Goal: Information Seeking & Learning: Check status

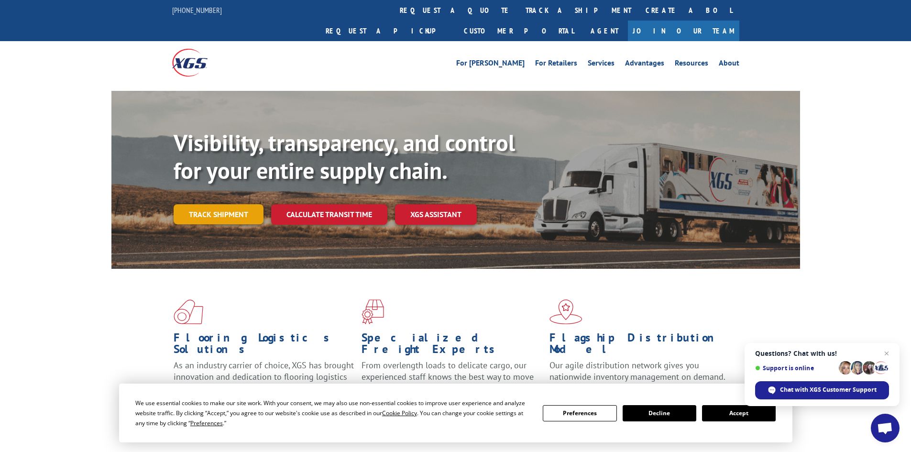
click at [218, 204] on link "Track shipment" at bounding box center [219, 214] width 90 height 20
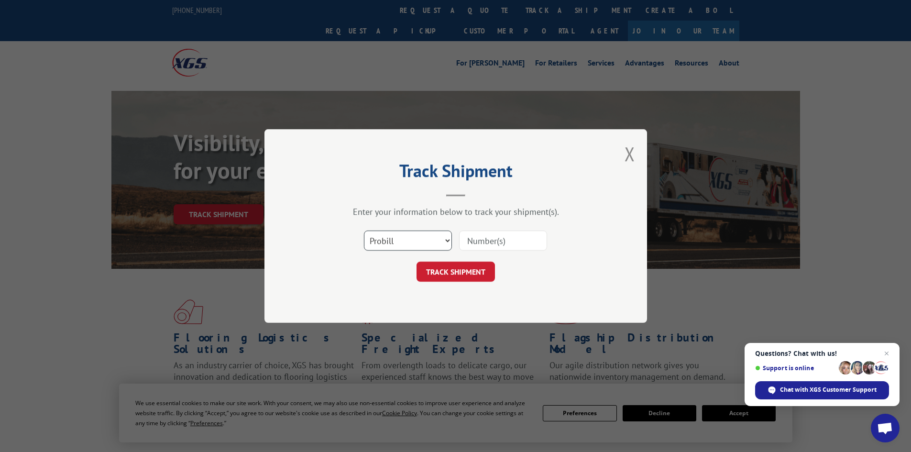
click at [395, 235] on select "Select category... Probill BOL PO" at bounding box center [408, 240] width 88 height 20
select select "bol"
click at [364, 230] on select "Select category... Probill BOL PO" at bounding box center [408, 240] width 88 height 20
click at [478, 245] on input at bounding box center [503, 240] width 88 height 20
paste input "7037072"
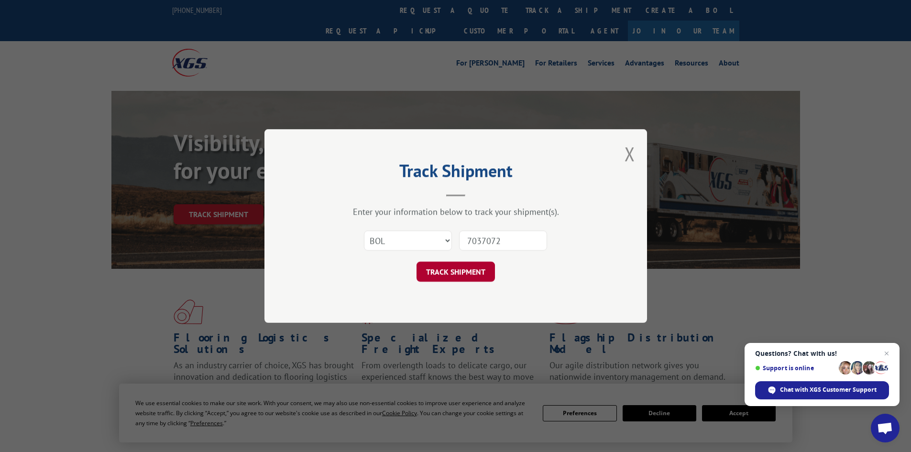
type input "7037072"
click at [485, 277] on button "TRACK SHIPMENT" at bounding box center [455, 271] width 78 height 20
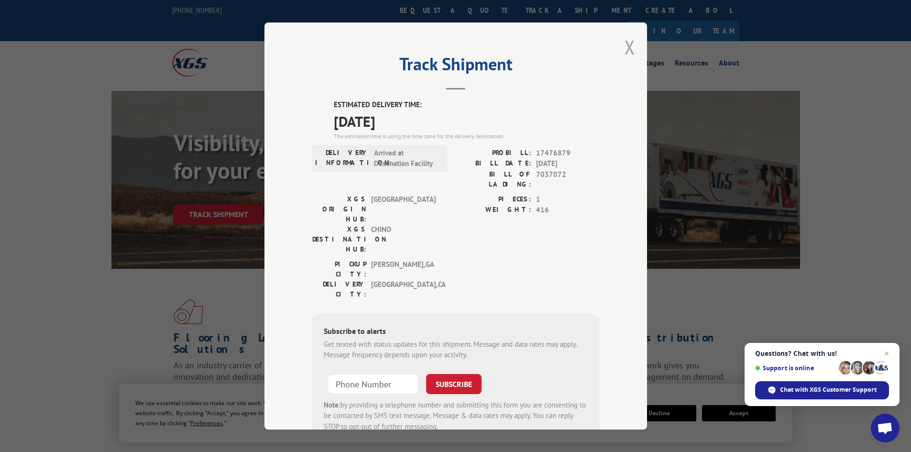
click at [630, 48] on button "Close modal" at bounding box center [629, 46] width 11 height 25
